Goal: Find contact information: Obtain details needed to contact an individual or organization

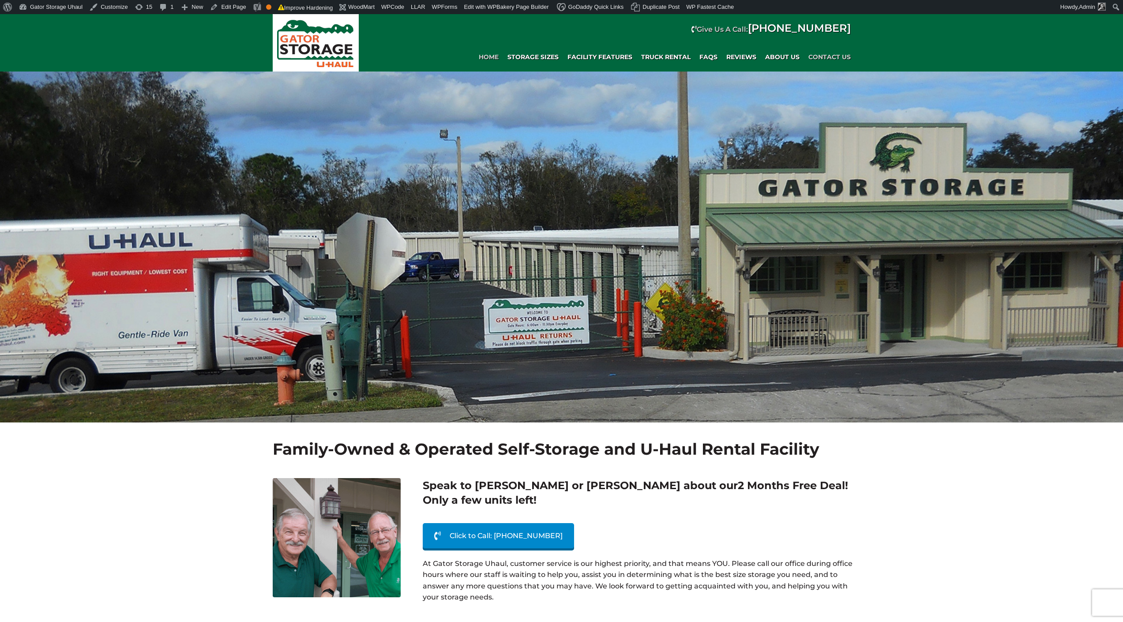
click at [843, 55] on span "Contact Us" at bounding box center [829, 56] width 42 height 7
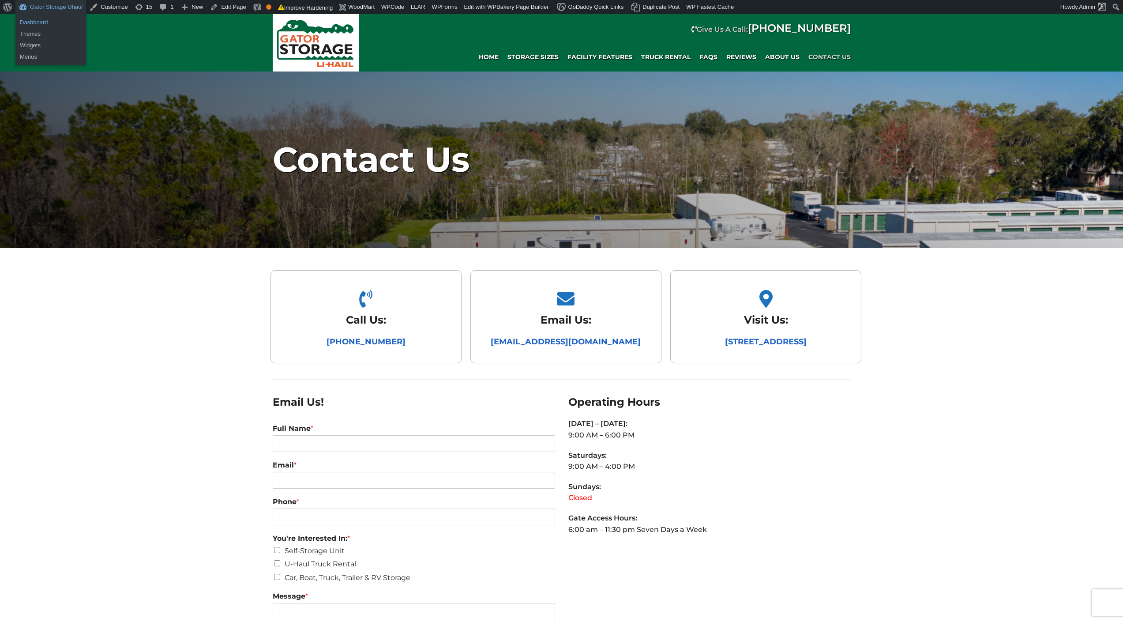
click at [47, 24] on link "Dashboard" at bounding box center [50, 22] width 71 height 11
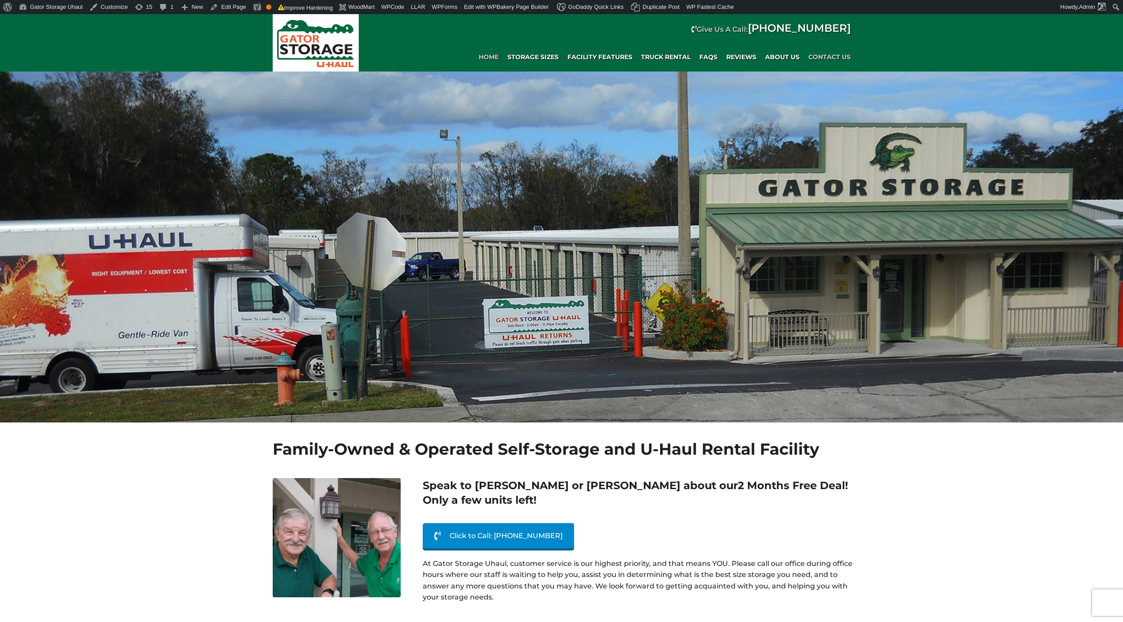
drag, startPoint x: 836, startPoint y: 56, endPoint x: 832, endPoint y: 55, distance: 4.6
click at [837, 56] on span "Contact Us" at bounding box center [829, 56] width 42 height 7
